Goal: Find specific page/section: Find specific page/section

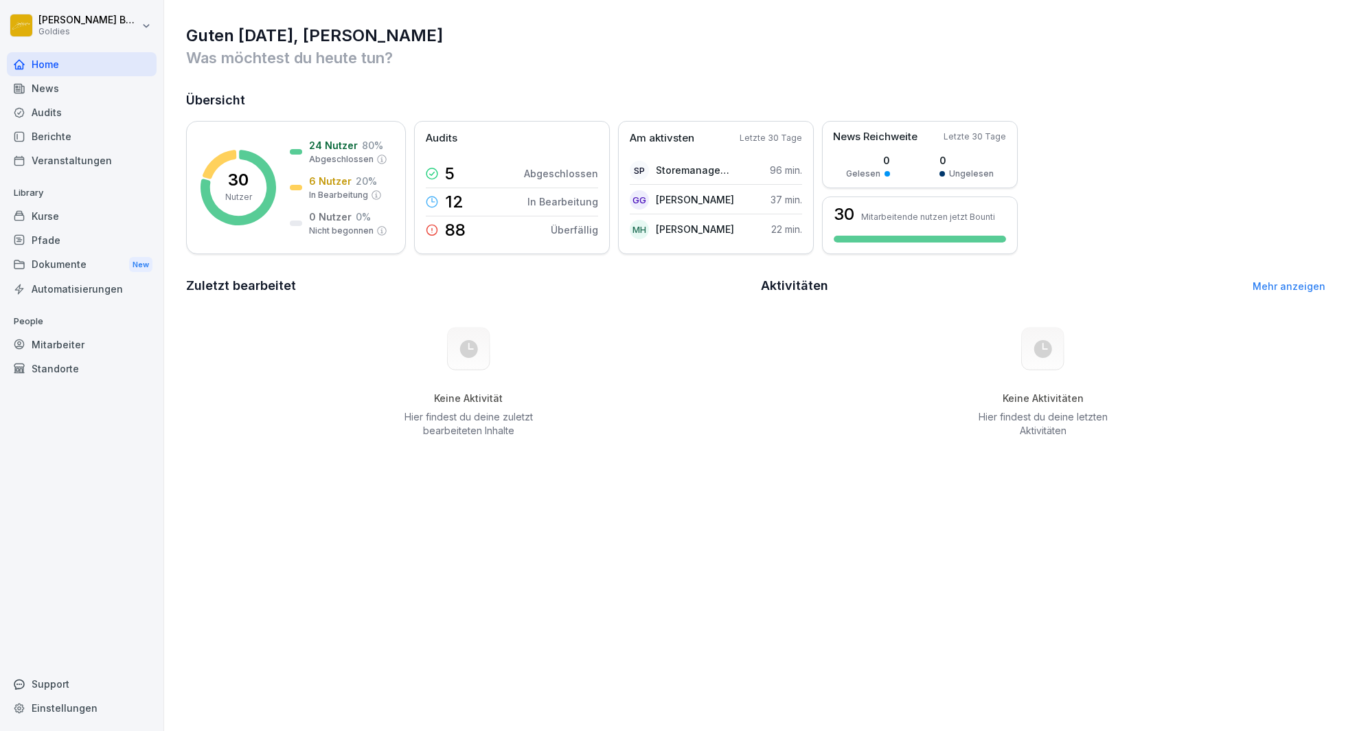
click at [56, 135] on div "Berichte" at bounding box center [82, 136] width 150 height 24
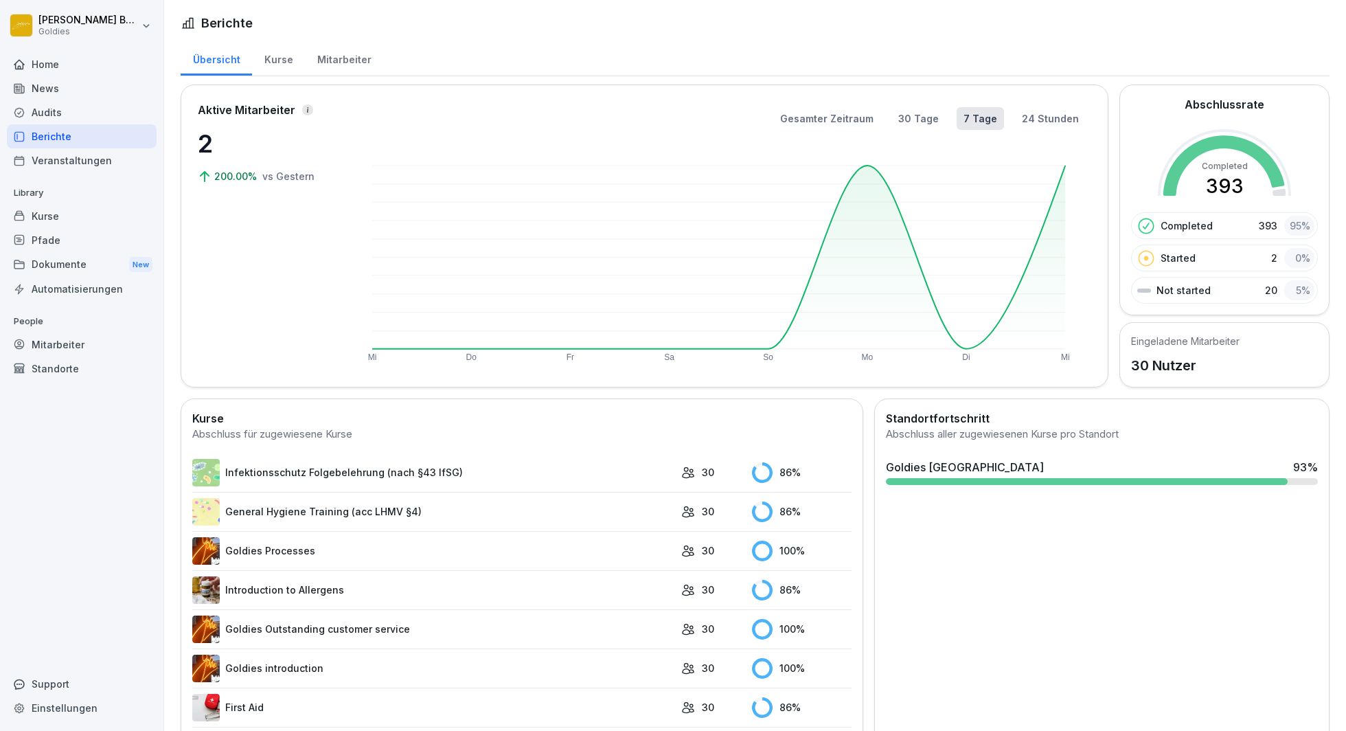
click at [55, 109] on div "Audits" at bounding box center [82, 112] width 150 height 24
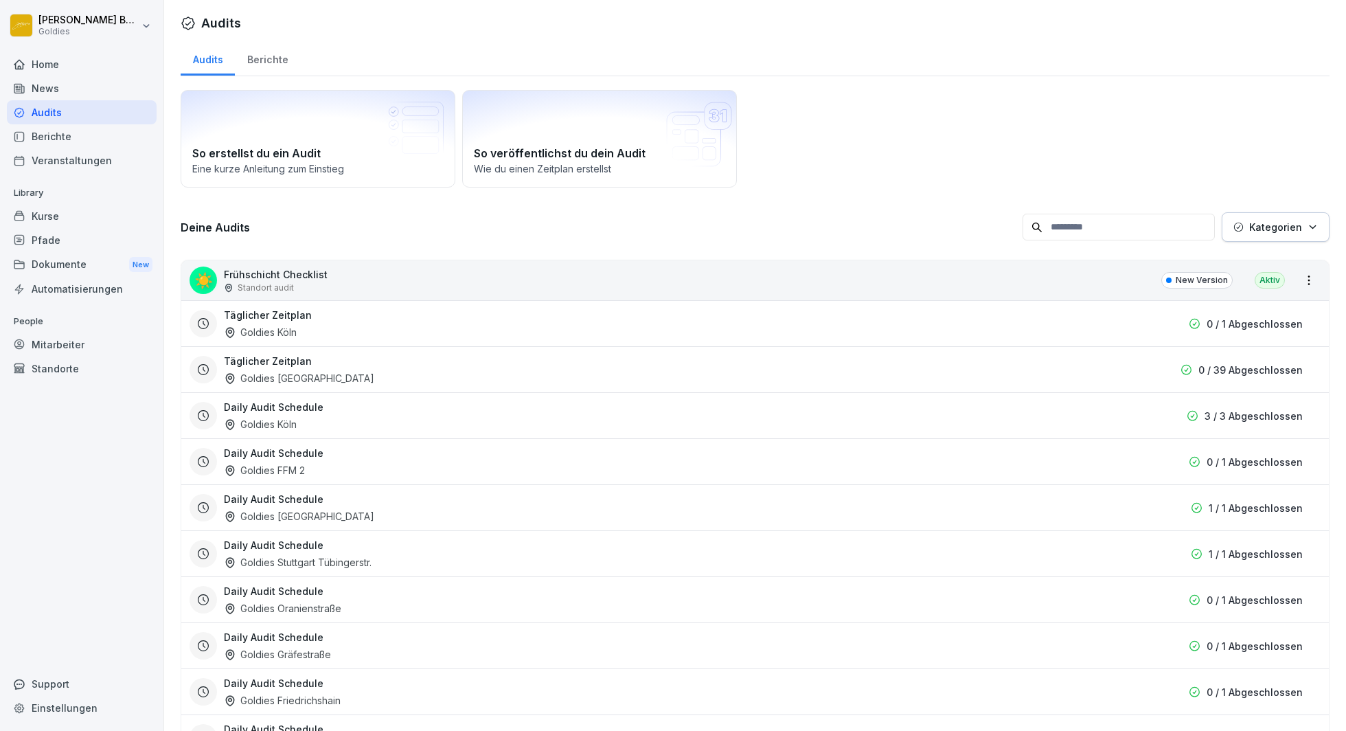
click at [275, 56] on div "Berichte" at bounding box center [267, 58] width 65 height 35
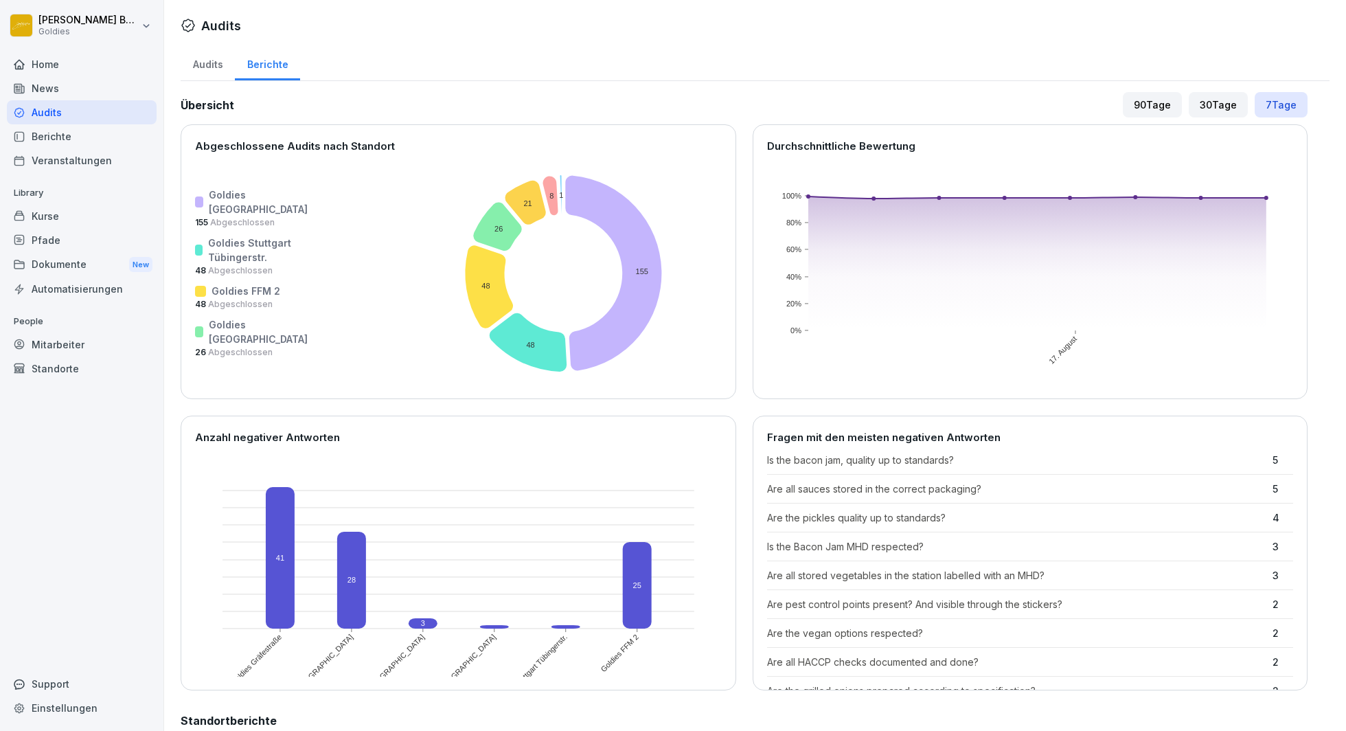
click at [209, 63] on div "Audits" at bounding box center [208, 62] width 54 height 35
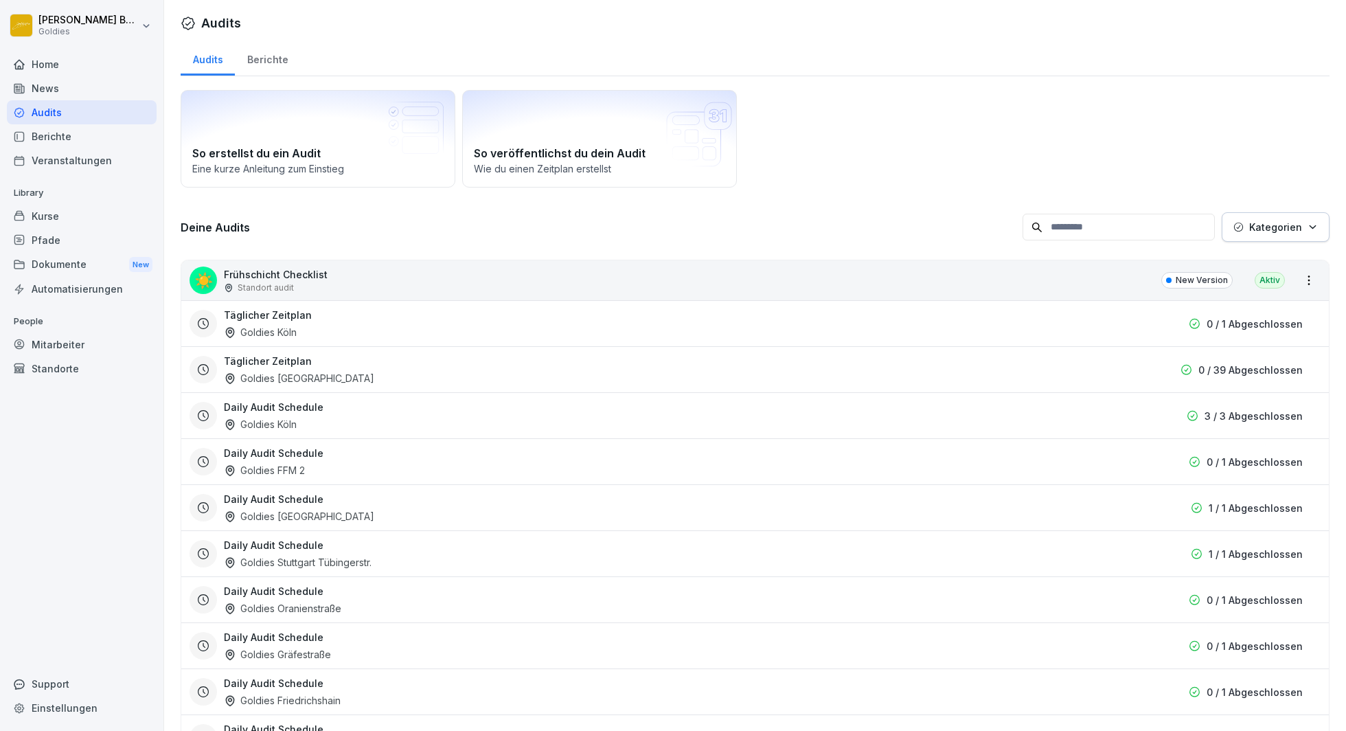
click at [264, 60] on div "Berichte" at bounding box center [267, 58] width 65 height 35
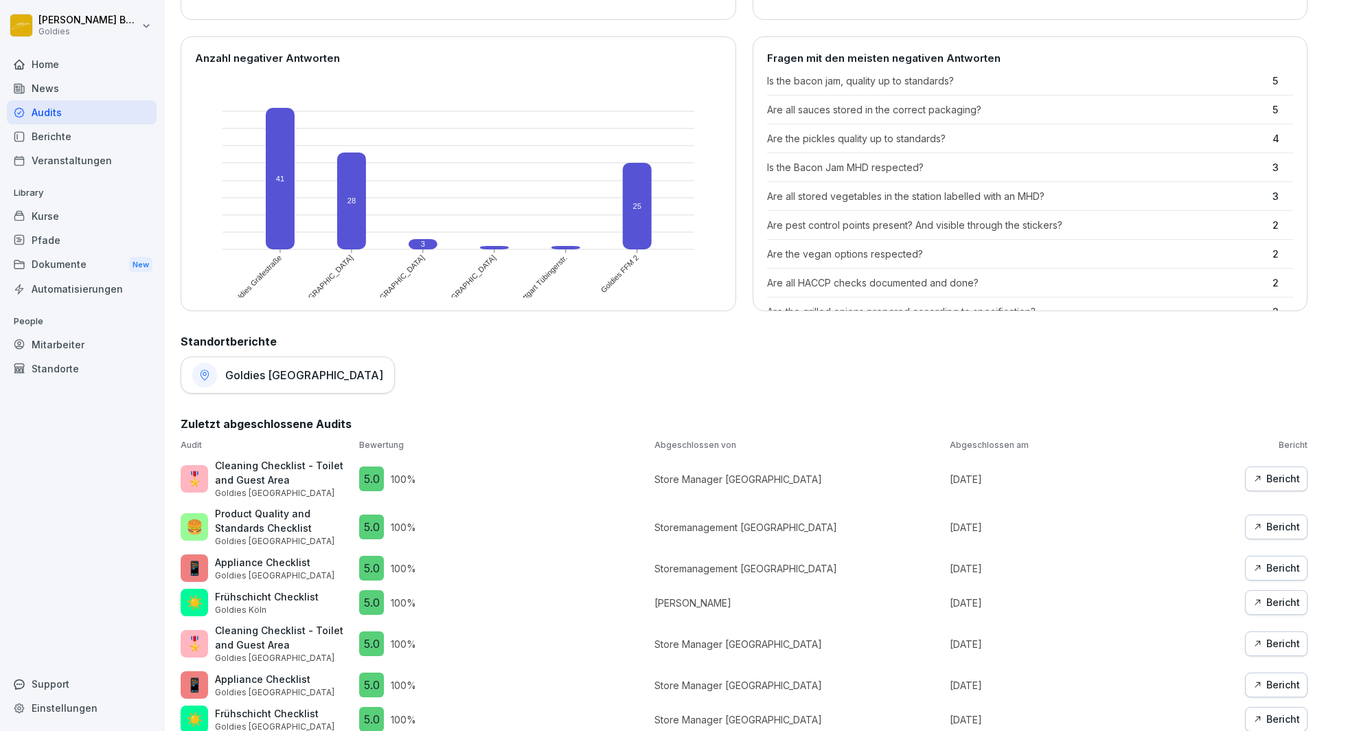
scroll to position [357, 0]
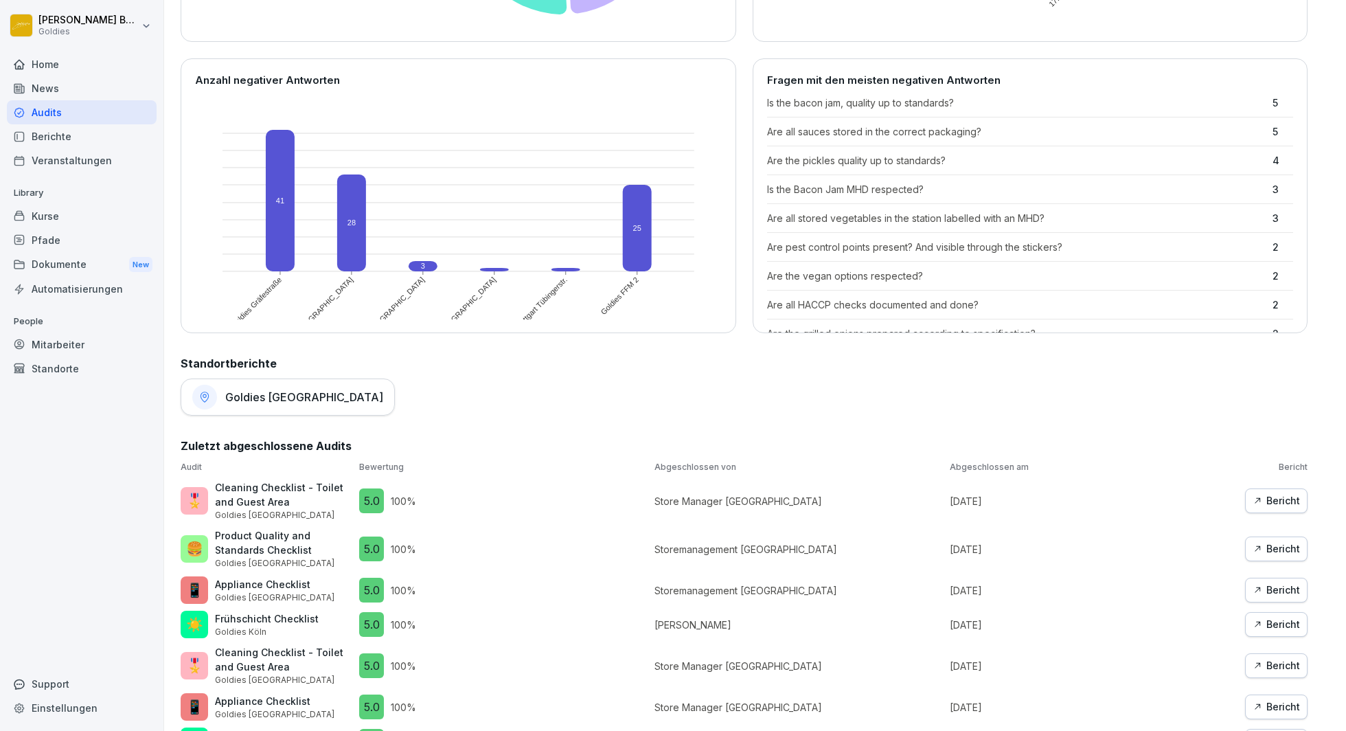
click at [55, 132] on div "Berichte" at bounding box center [82, 136] width 150 height 24
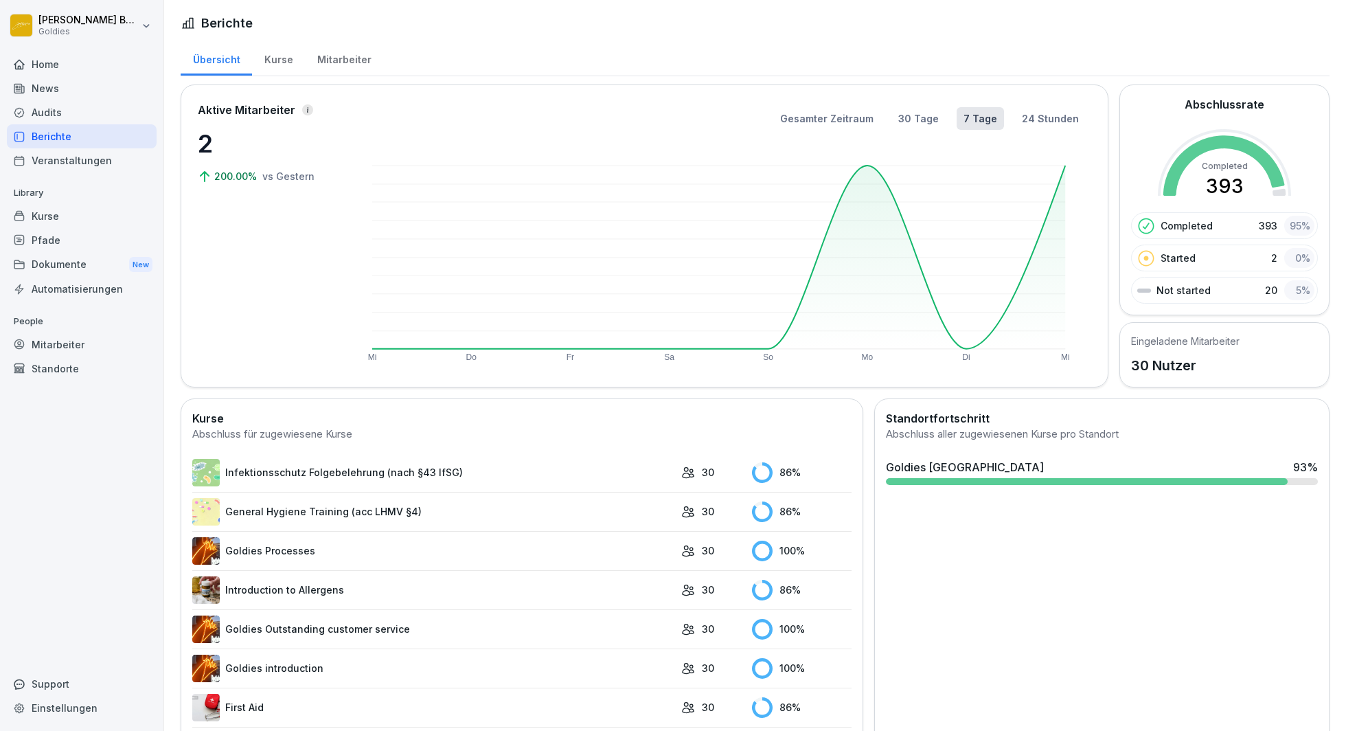
scroll to position [53, 0]
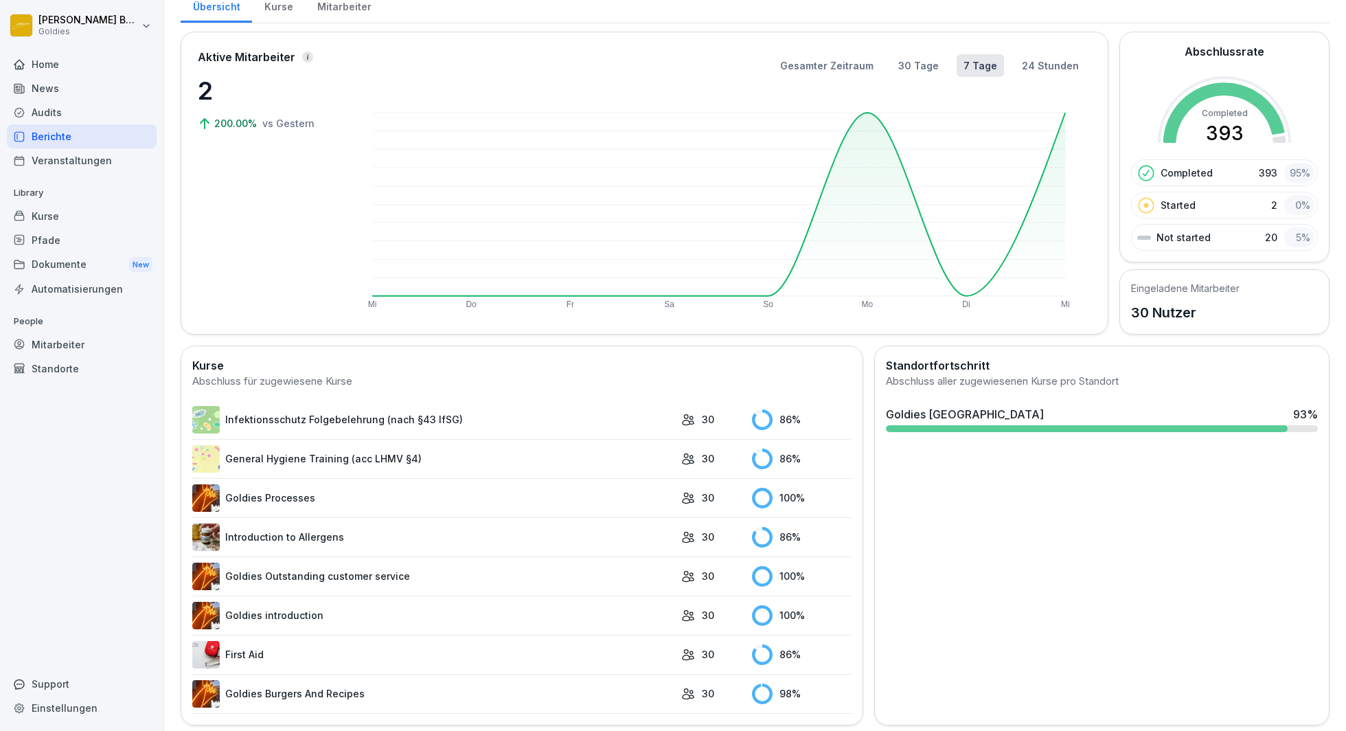
click at [49, 108] on div "Audits" at bounding box center [82, 112] width 150 height 24
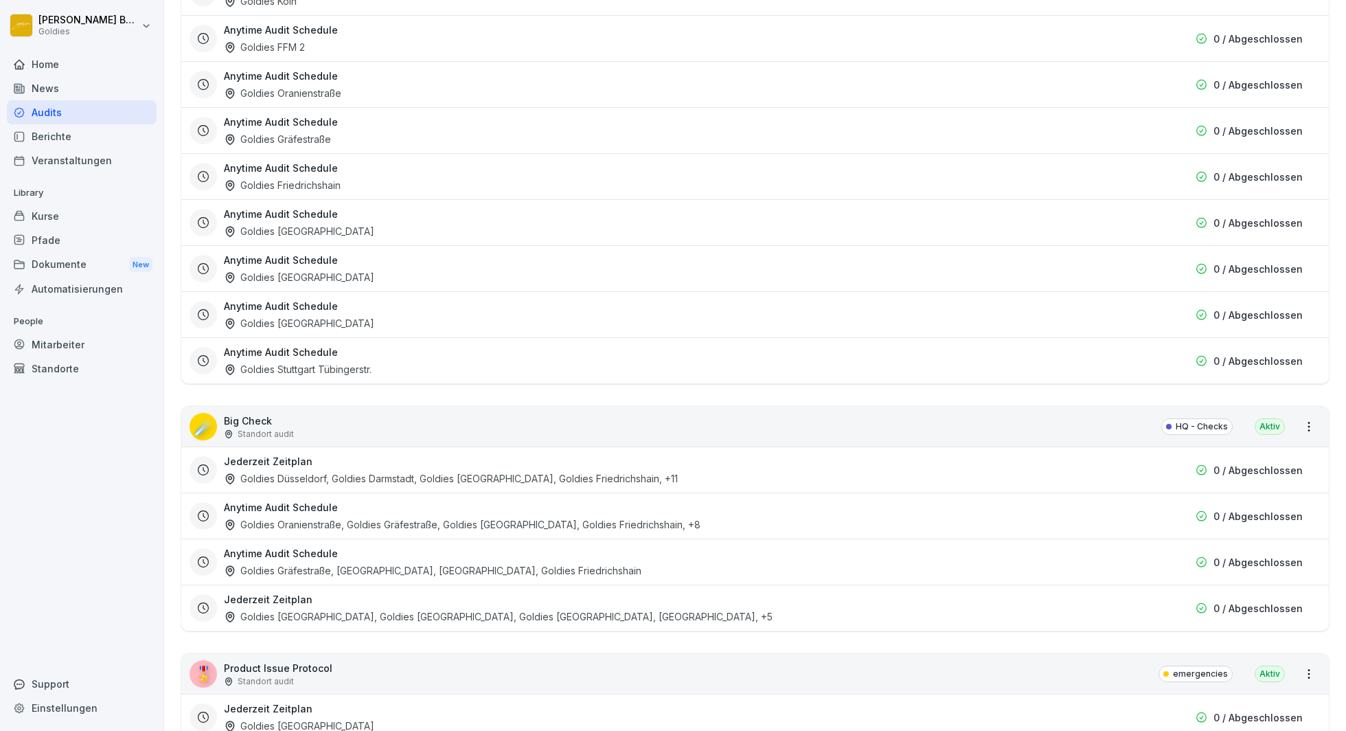
scroll to position [1566, 0]
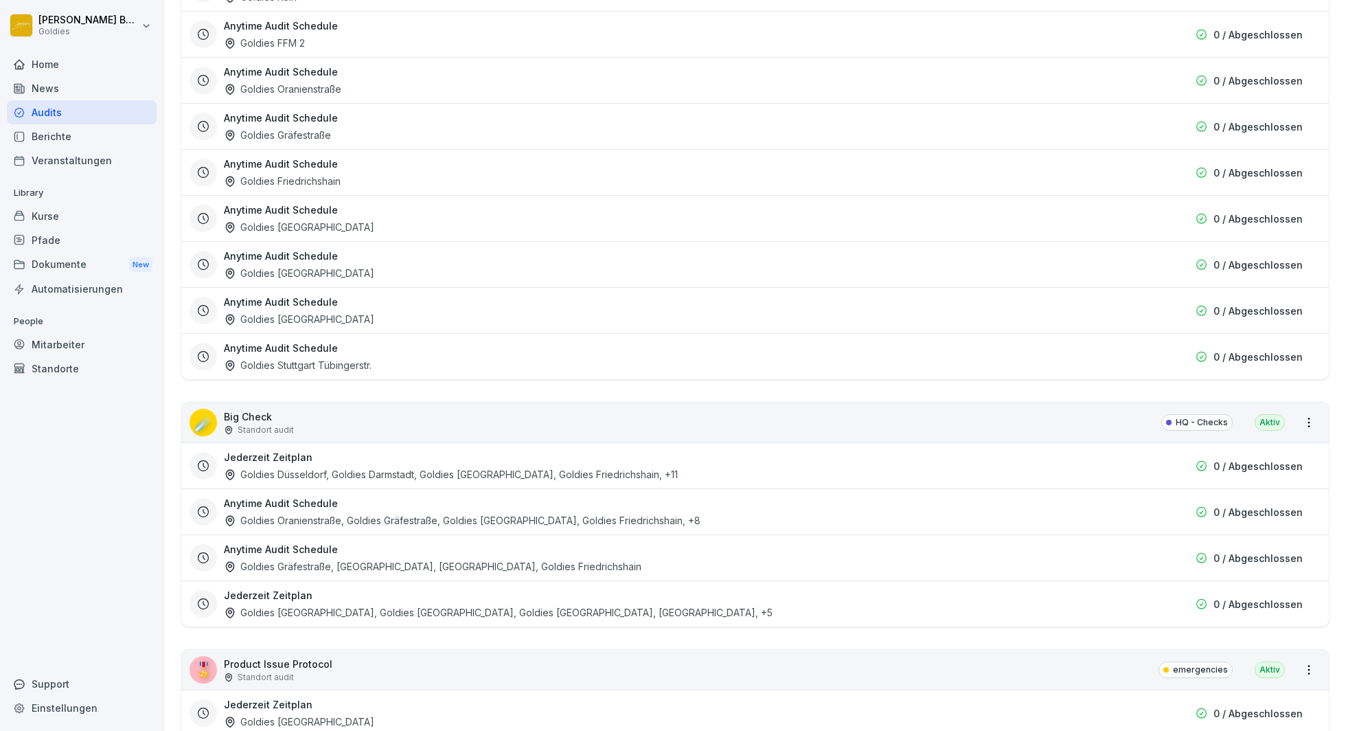
click at [204, 411] on div "☄️" at bounding box center [203, 422] width 27 height 27
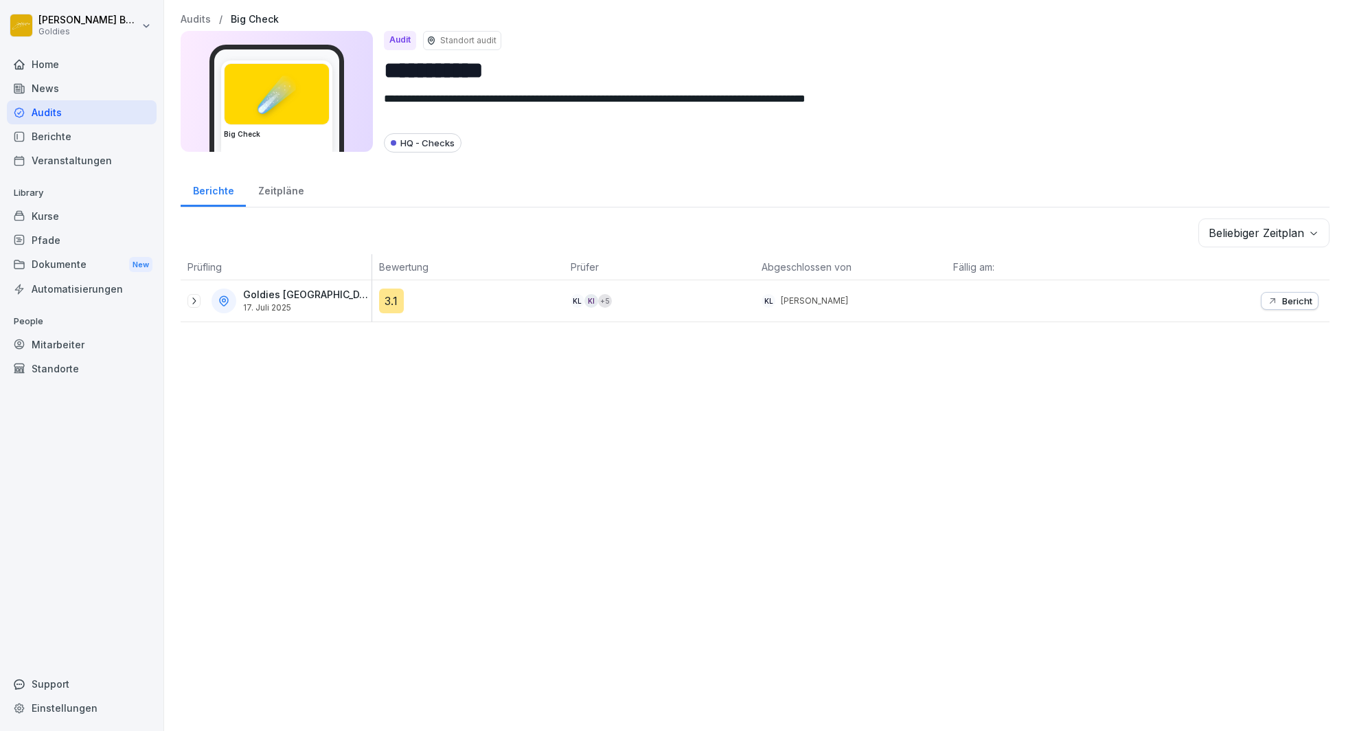
click at [196, 297] on icon at bounding box center [193, 300] width 11 height 11
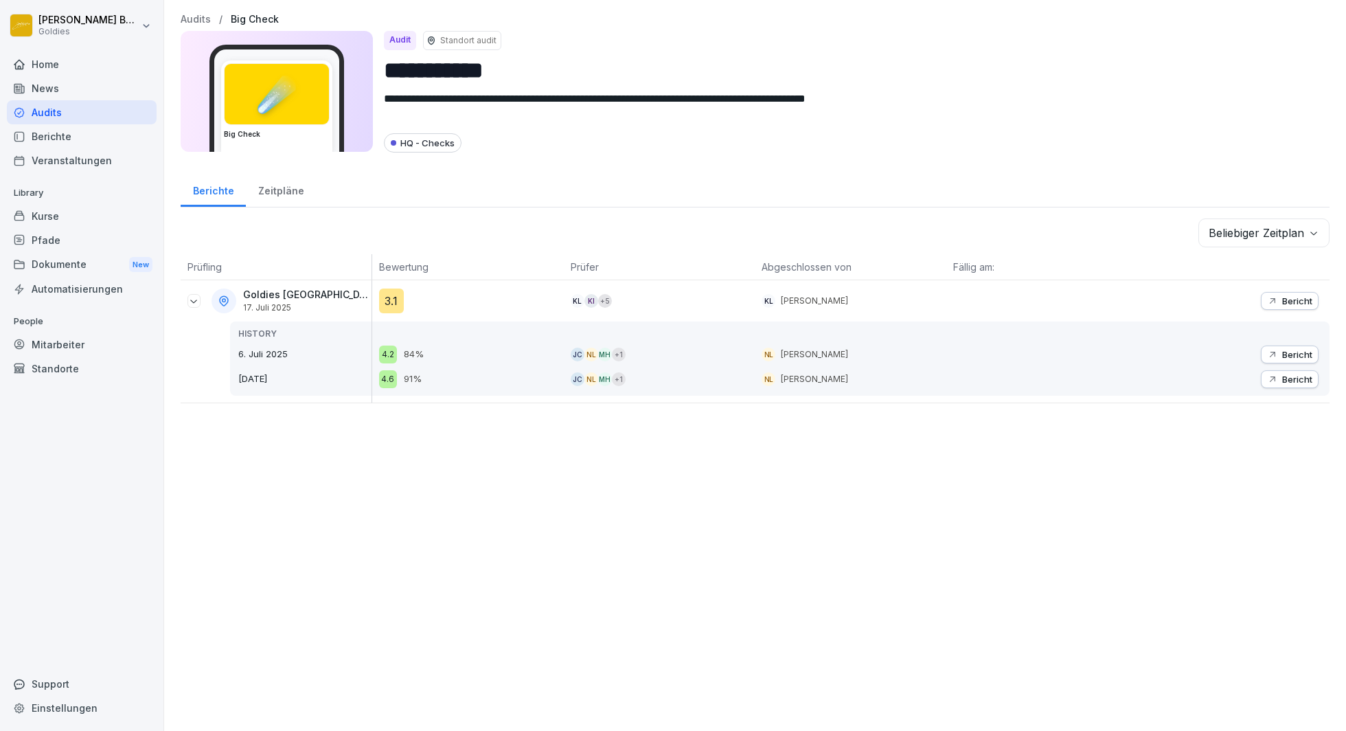
click at [194, 297] on icon at bounding box center [193, 300] width 11 height 11
